Goal: Transaction & Acquisition: Obtain resource

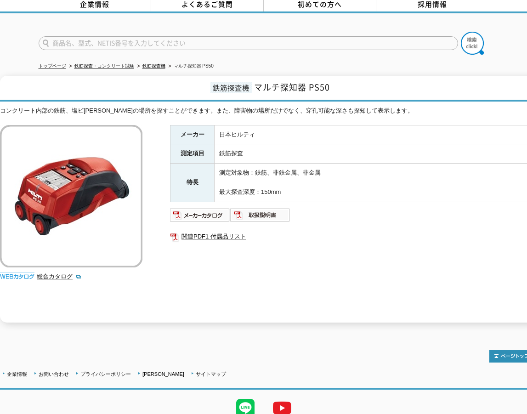
click at [57, 40] on input "text" at bounding box center [249, 43] width 420 height 14
type input "D-TECT"
click at [462, 36] on img at bounding box center [472, 43] width 23 height 23
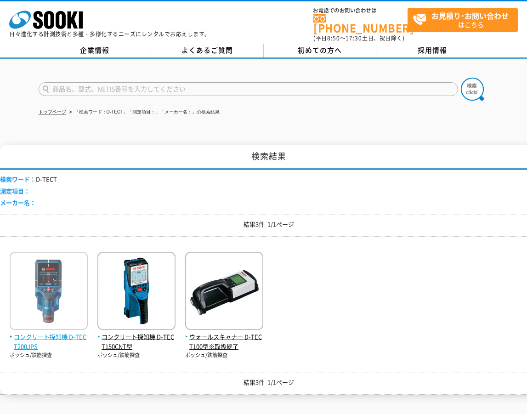
click at [68, 332] on span "コンクリート探知機 D-TECT200JPS" at bounding box center [49, 341] width 78 height 19
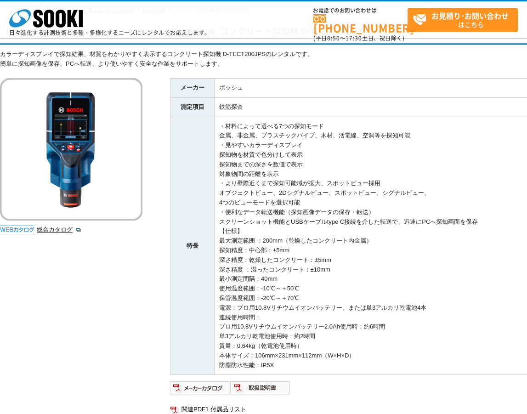
scroll to position [184, 0]
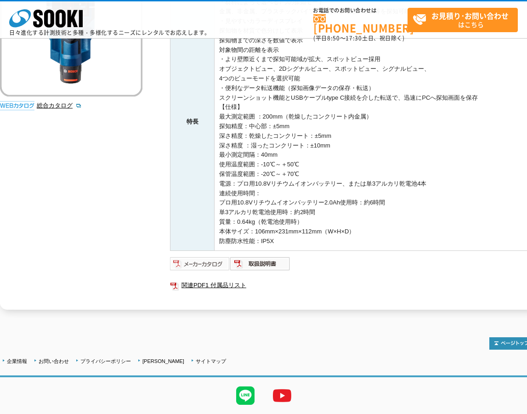
click at [206, 262] on img at bounding box center [200, 263] width 60 height 15
